Goal: Task Accomplishment & Management: Manage account settings

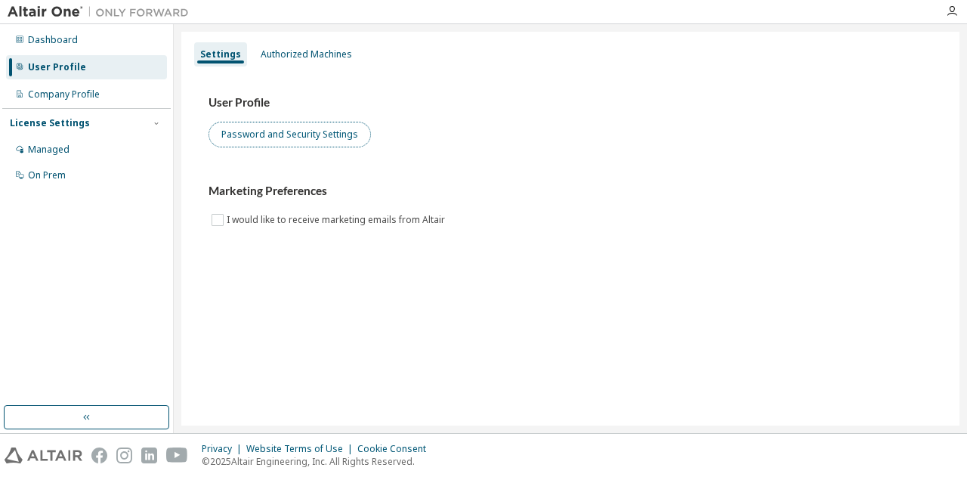
click at [290, 132] on button "Password and Security Settings" at bounding box center [290, 135] width 162 height 26
click at [286, 137] on button "Password and Security Settings" at bounding box center [290, 135] width 162 height 26
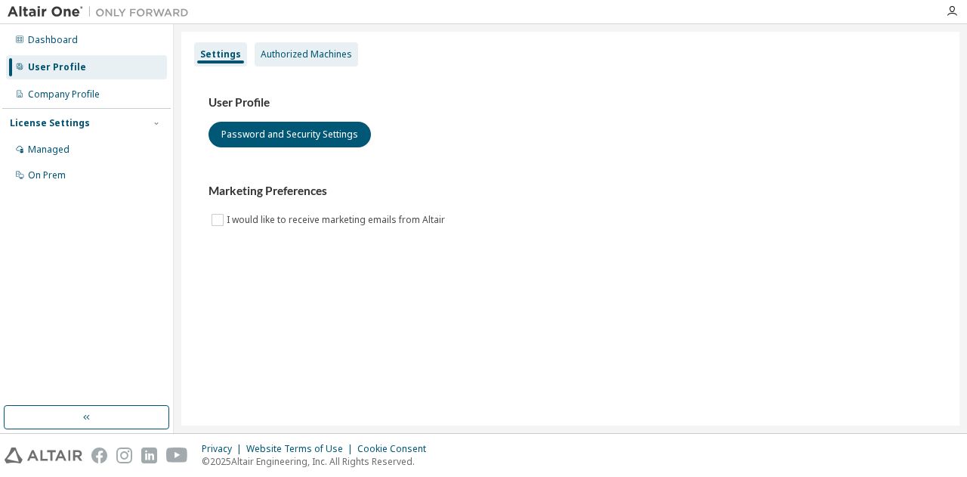
click at [305, 47] on div "Authorized Machines" at bounding box center [307, 54] width 104 height 24
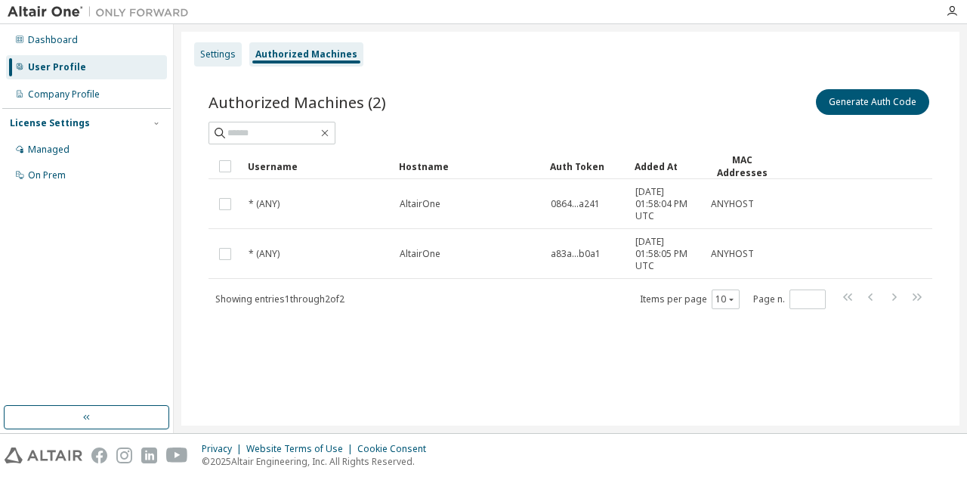
click at [205, 55] on div "Settings" at bounding box center [218, 54] width 36 height 12
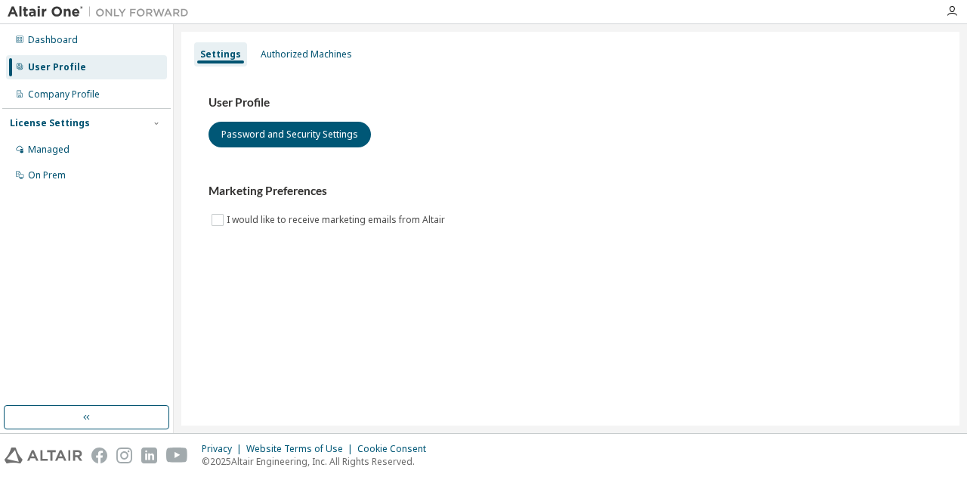
click at [73, 61] on div "User Profile" at bounding box center [57, 67] width 58 height 12
click at [302, 133] on button "Password and Security Settings" at bounding box center [290, 135] width 162 height 26
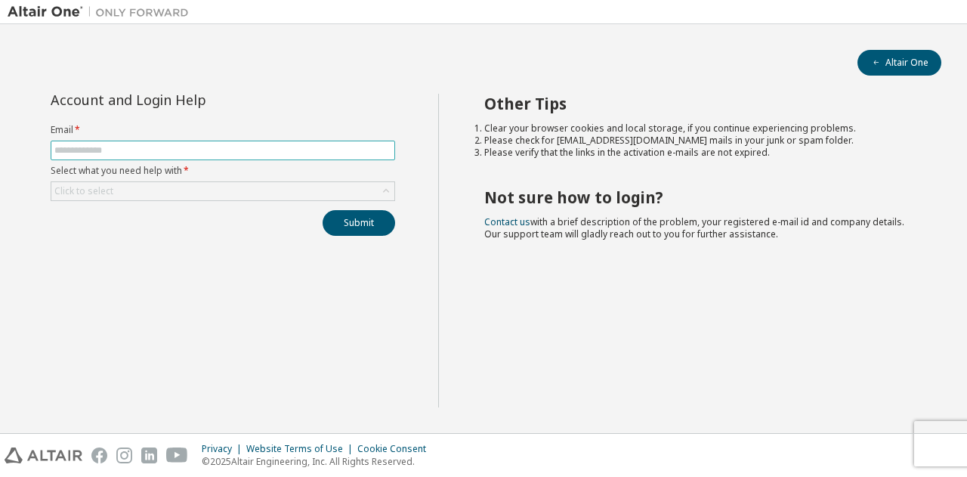
click at [224, 153] on input "text" at bounding box center [222, 150] width 337 height 12
type input "**********"
click at [194, 187] on div "Click to select" at bounding box center [222, 191] width 343 height 18
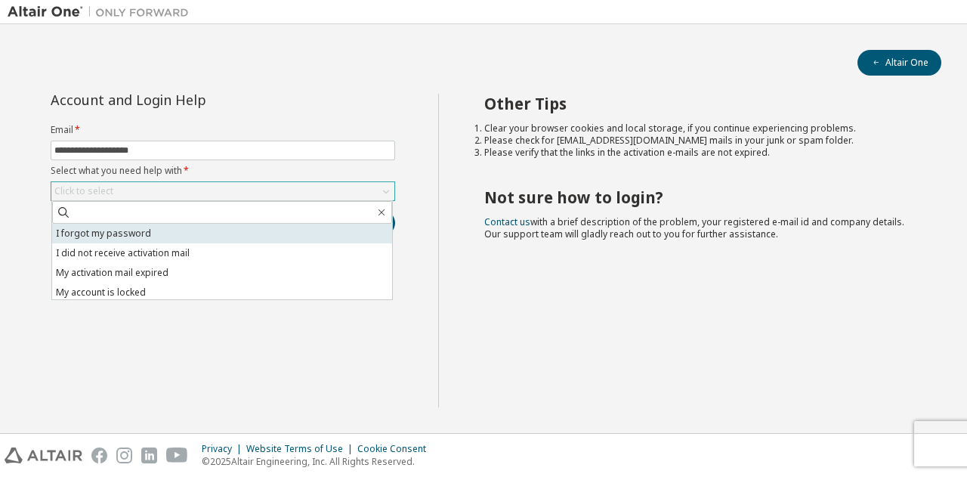
click at [175, 237] on li "I forgot my password" at bounding box center [222, 234] width 340 height 20
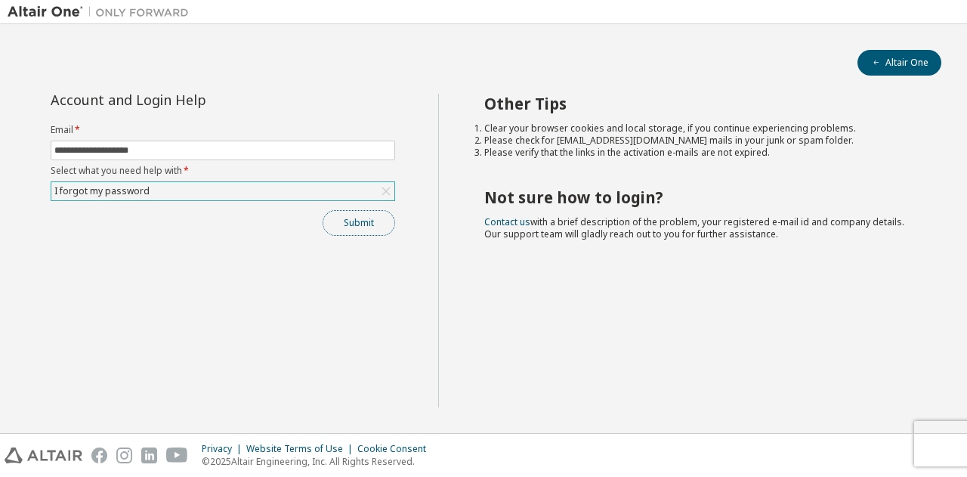
click at [353, 224] on button "Submit" at bounding box center [359, 223] width 73 height 26
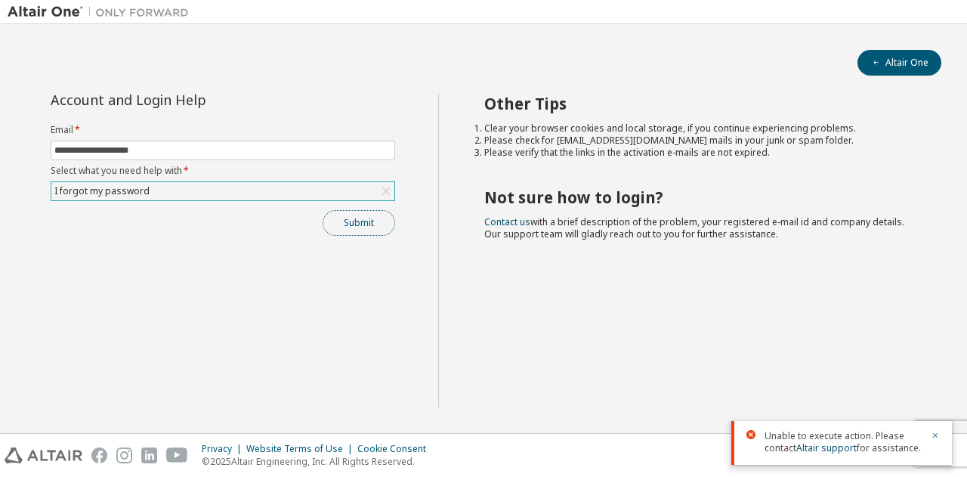
click at [364, 224] on button "Submit" at bounding box center [359, 223] width 73 height 26
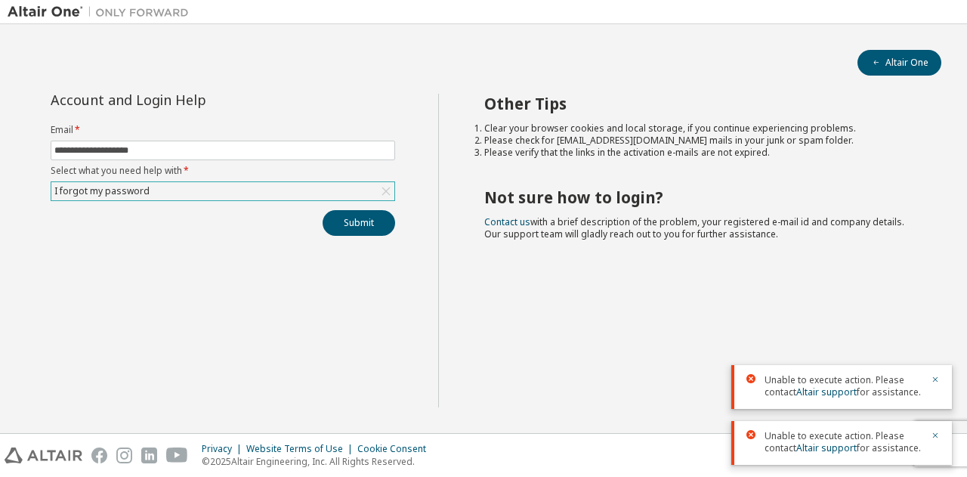
click at [230, 189] on div "I forgot my password" at bounding box center [222, 191] width 343 height 18
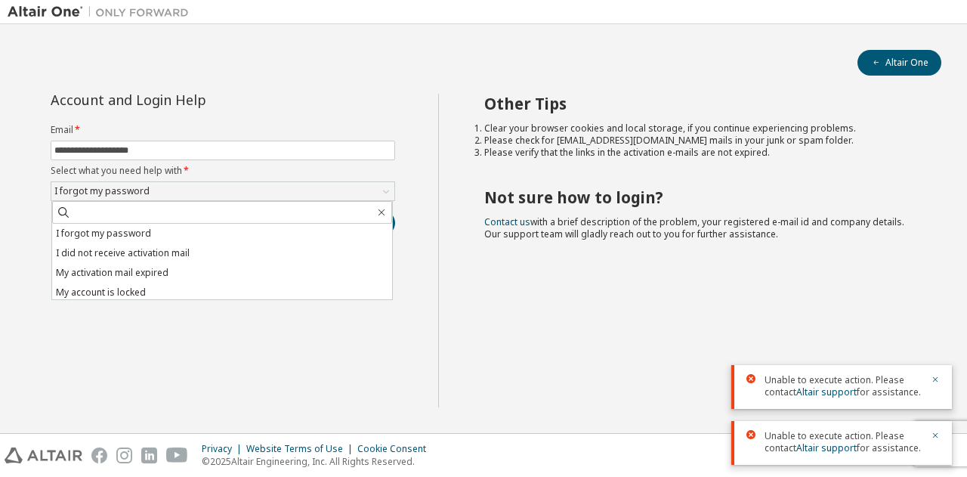
click at [202, 317] on div "**********" at bounding box center [223, 251] width 431 height 314
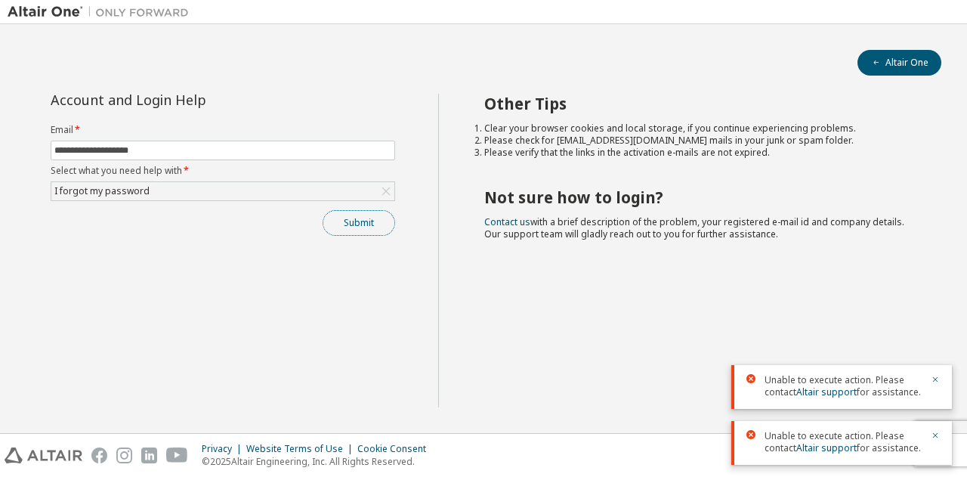
click at [354, 227] on button "Submit" at bounding box center [359, 223] width 73 height 26
click at [813, 392] on link "Altair support" at bounding box center [827, 391] width 60 height 13
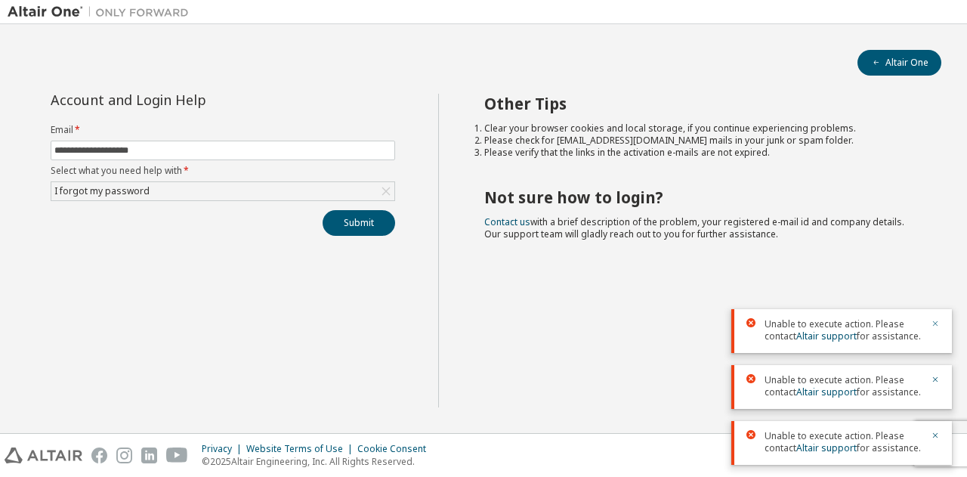
click at [935, 326] on icon "button" at bounding box center [935, 323] width 9 height 9
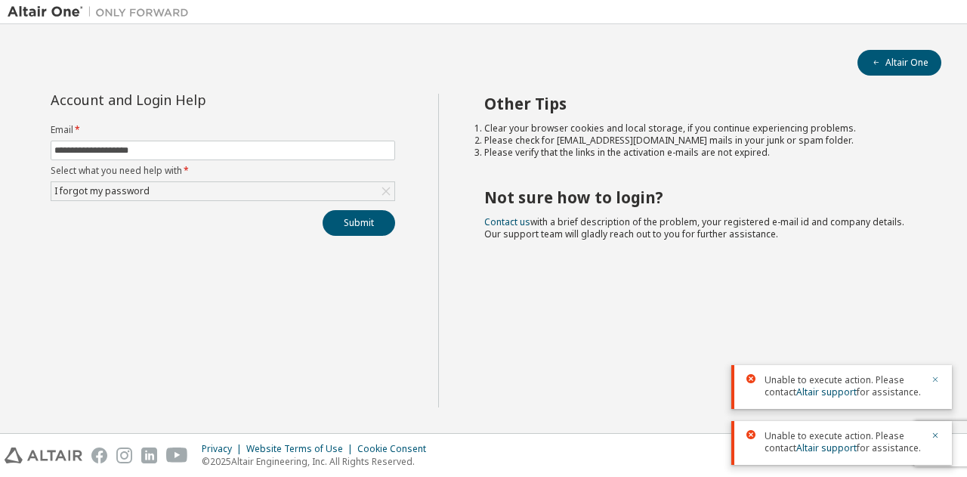
click at [938, 375] on icon "button" at bounding box center [935, 379] width 9 height 9
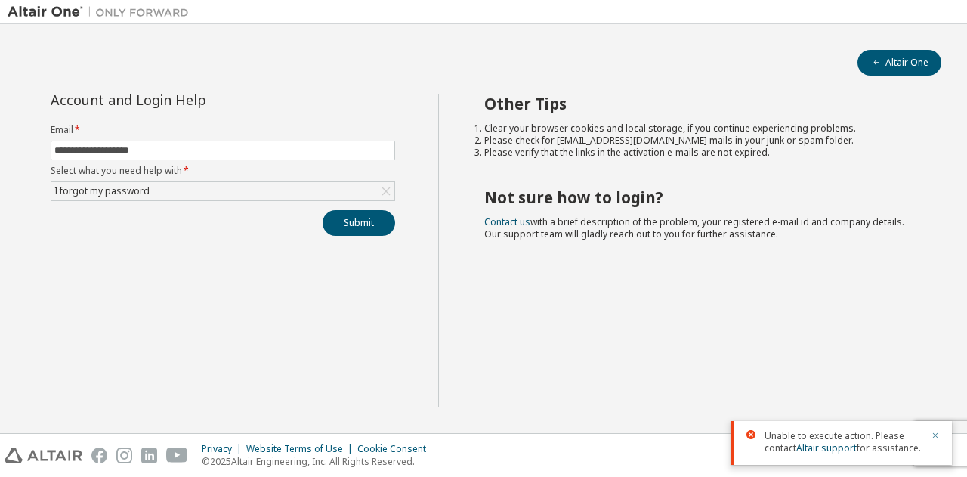
click at [937, 435] on icon "button" at bounding box center [935, 435] width 9 height 9
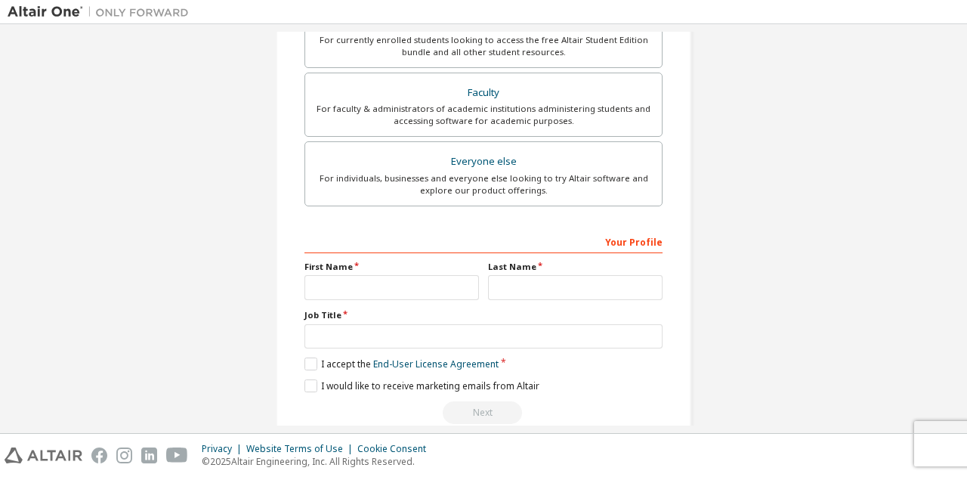
scroll to position [407, 0]
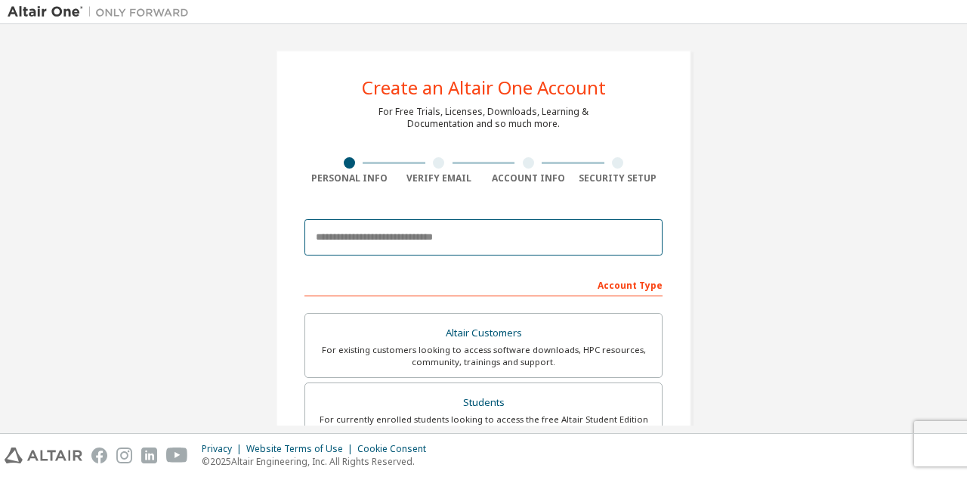
click at [431, 237] on input "email" at bounding box center [484, 237] width 358 height 36
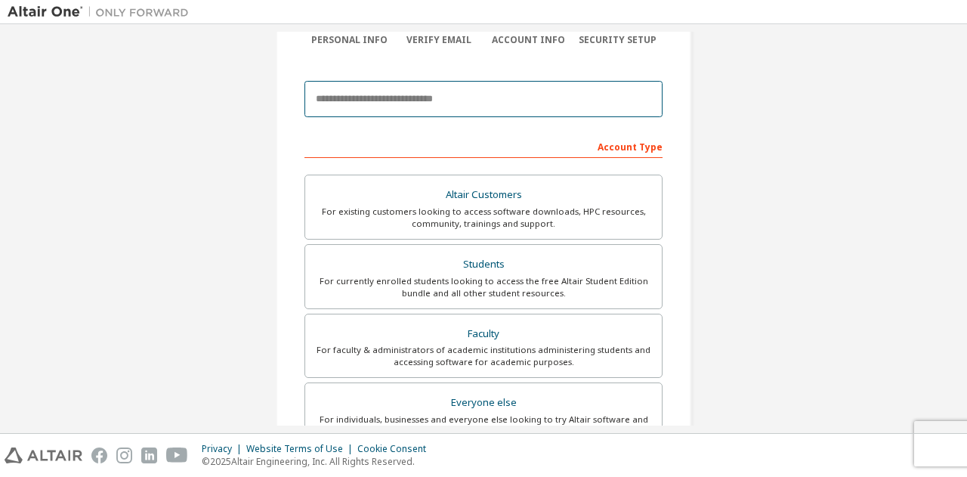
scroll to position [139, 0]
type input "**********"
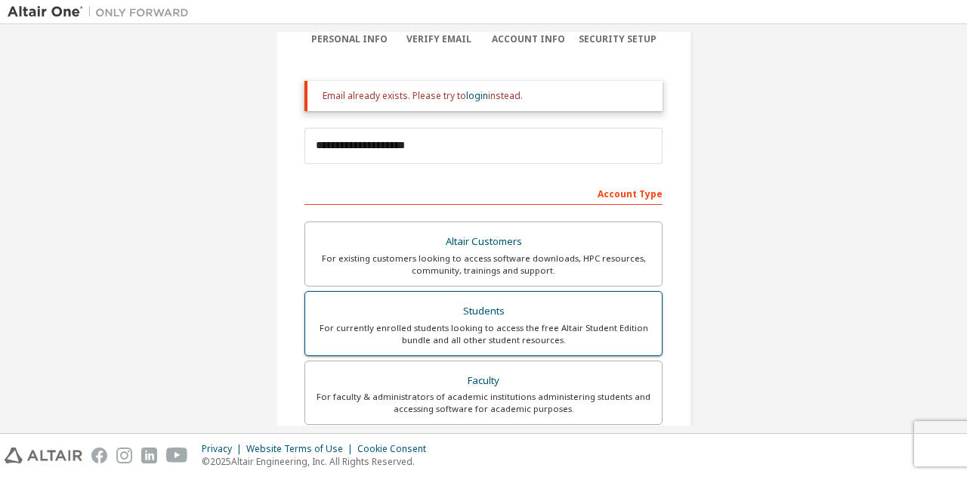
click at [516, 325] on div "For currently enrolled students looking to access the free Altair Student Editi…" at bounding box center [483, 334] width 339 height 24
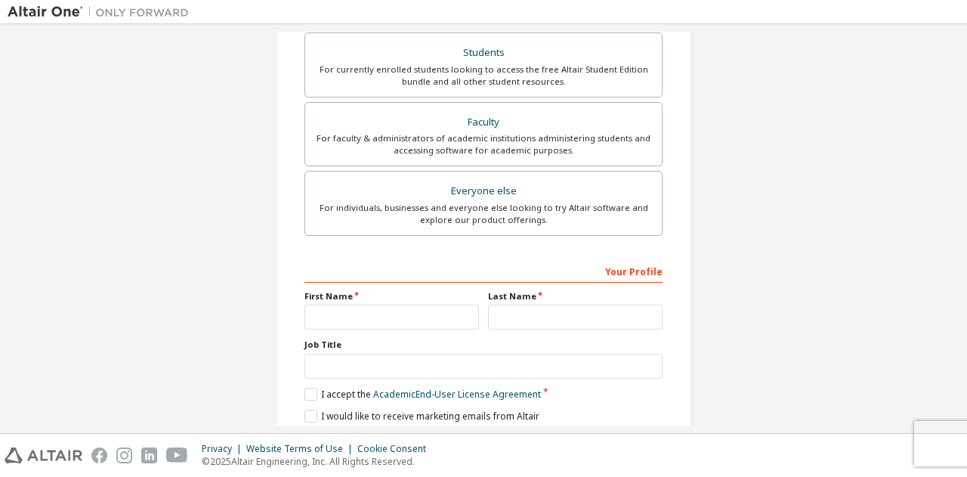
scroll to position [441, 0]
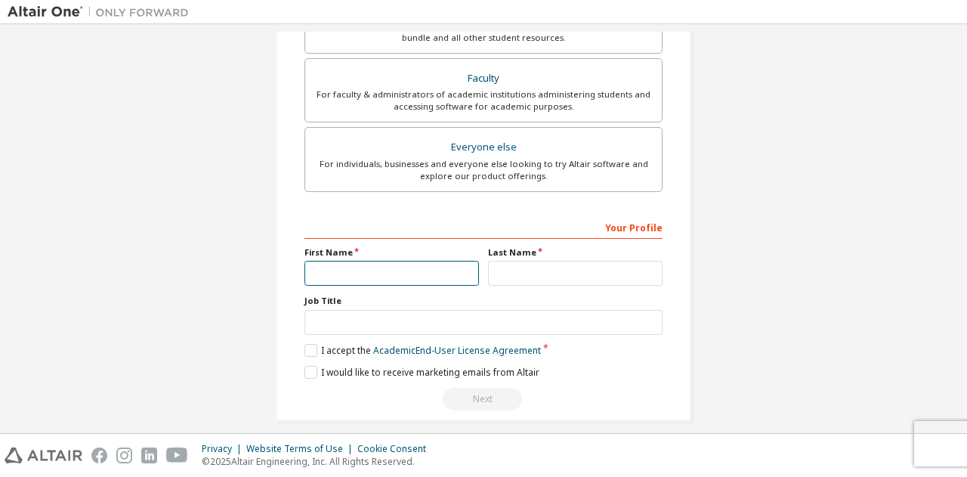
click at [338, 272] on input "text" at bounding box center [392, 273] width 175 height 25
type input "******"
type input "**********"
click at [315, 348] on label "I accept the Academic End-User License Agreement" at bounding box center [423, 350] width 237 height 13
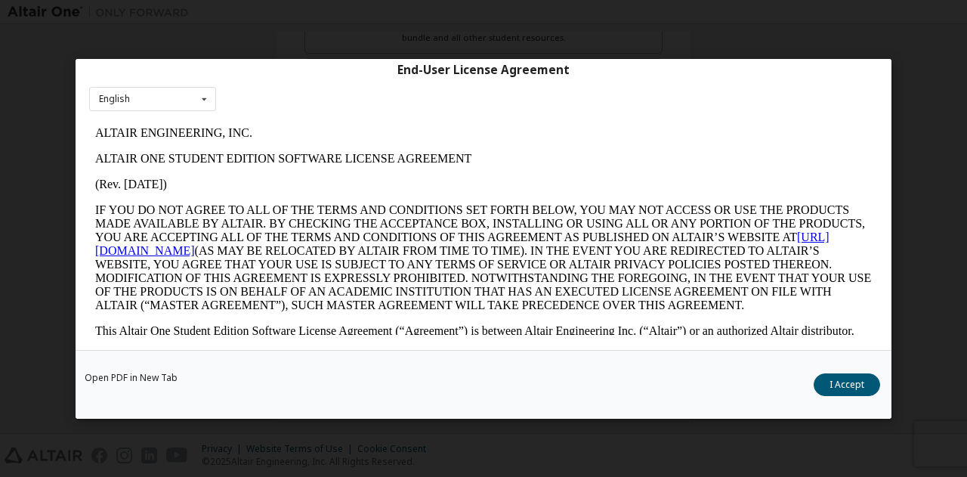
scroll to position [50, 0]
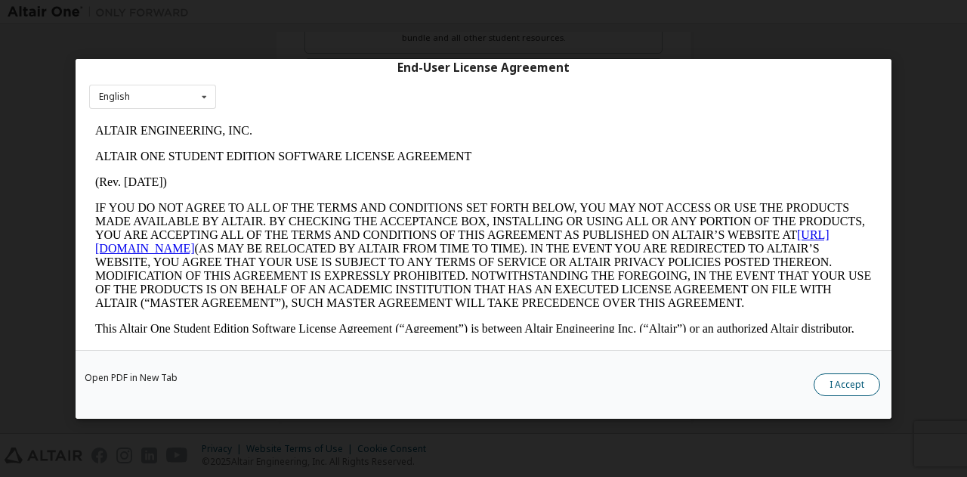
click at [849, 382] on button "I Accept" at bounding box center [847, 384] width 67 height 23
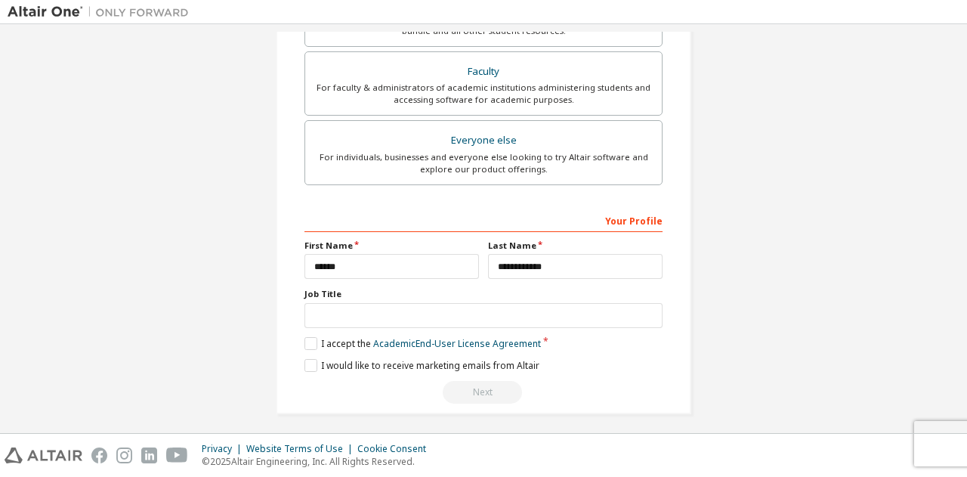
scroll to position [454, 0]
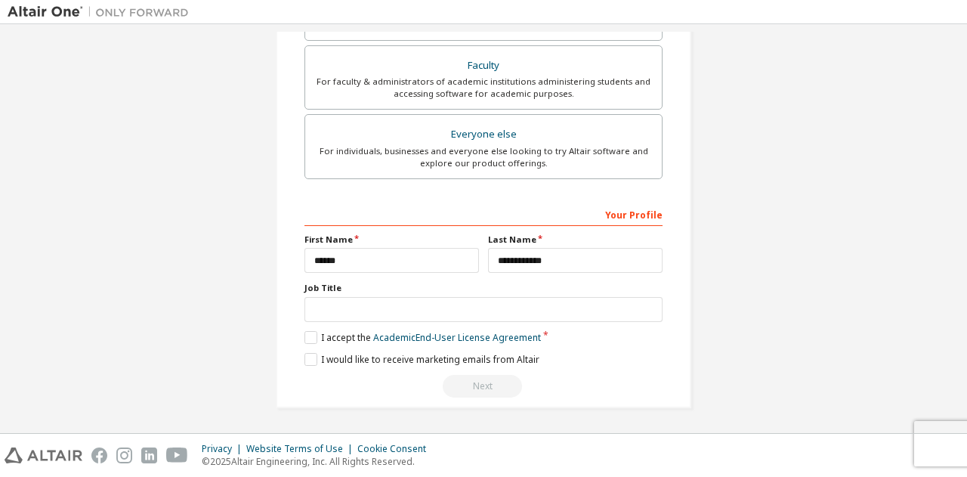
click at [630, 358] on div "I would like to receive marketing emails from Altair" at bounding box center [484, 359] width 358 height 13
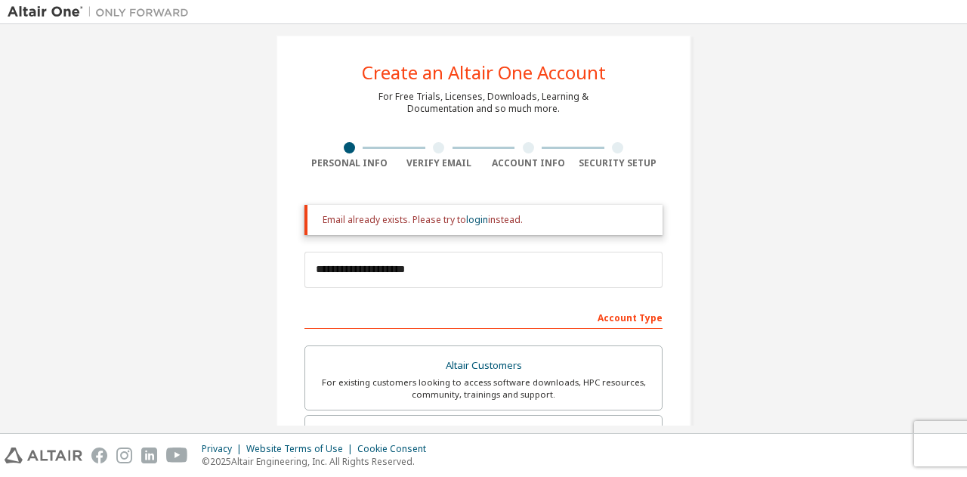
scroll to position [0, 0]
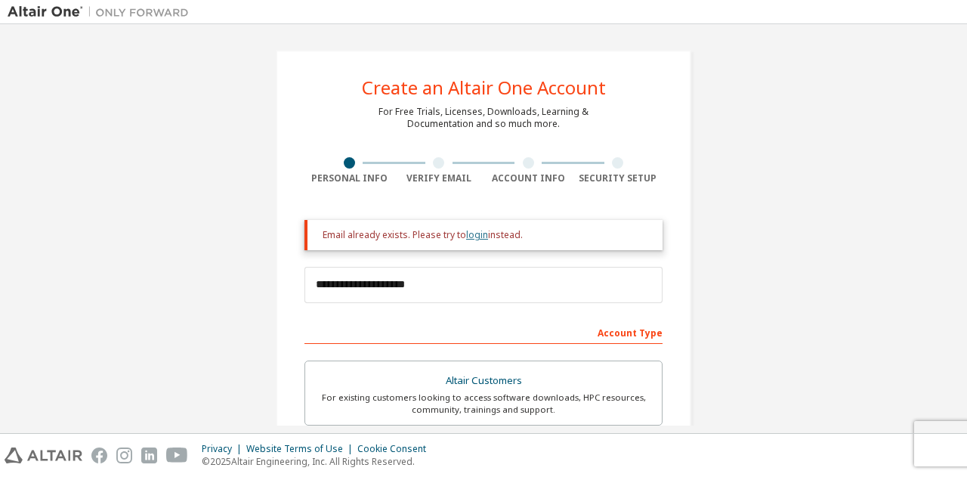
click at [478, 240] on link "login" at bounding box center [477, 234] width 22 height 13
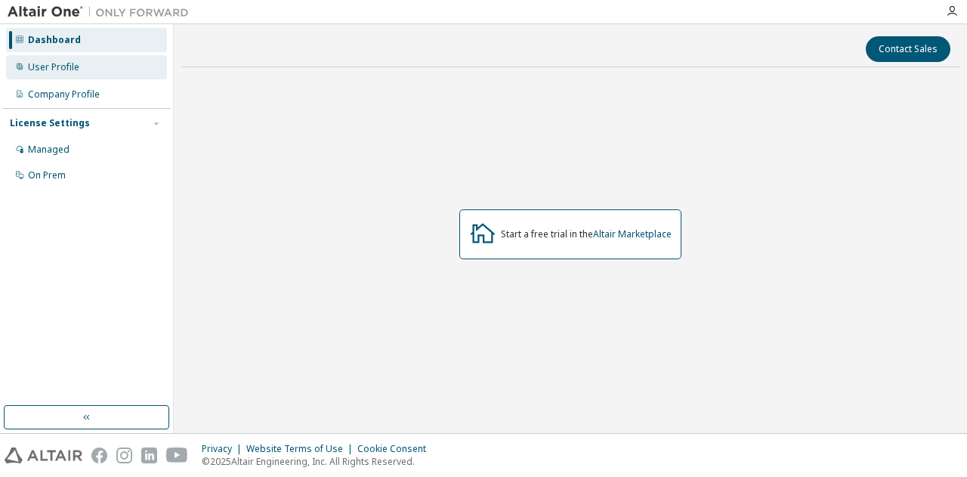
click at [54, 68] on div "User Profile" at bounding box center [53, 67] width 51 height 12
